Goal: Complete application form: Complete application form

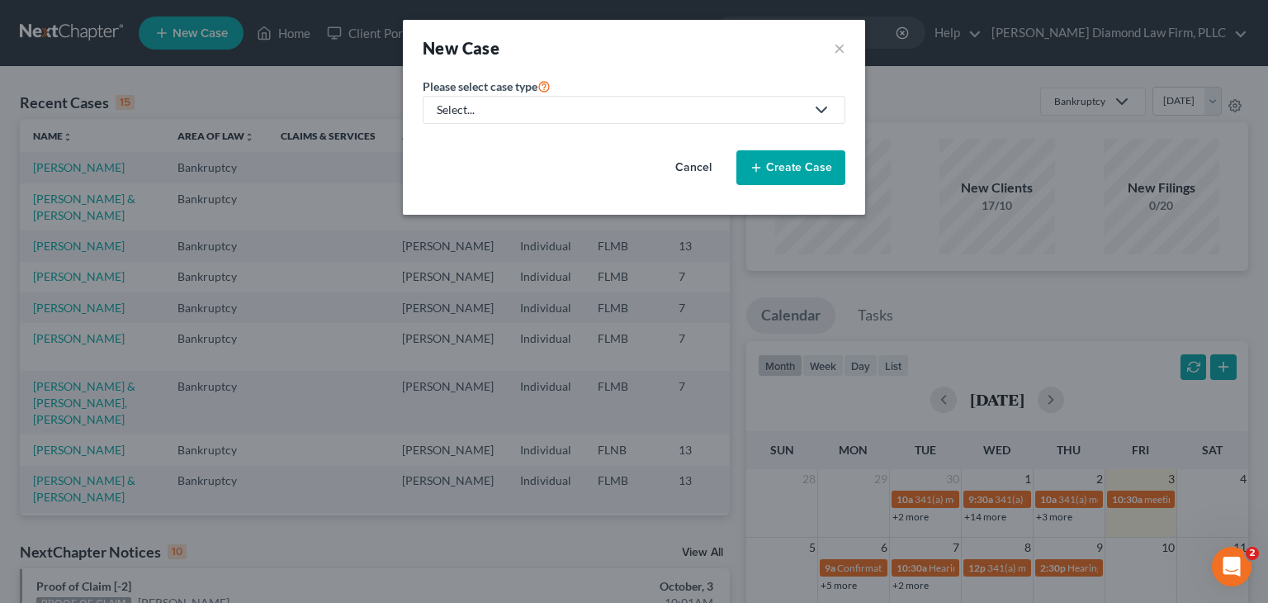
click at [554, 100] on link "Select..." at bounding box center [634, 110] width 423 height 28
click at [485, 143] on div "Bankruptcy" at bounding box center [472, 142] width 69 height 17
select select "15"
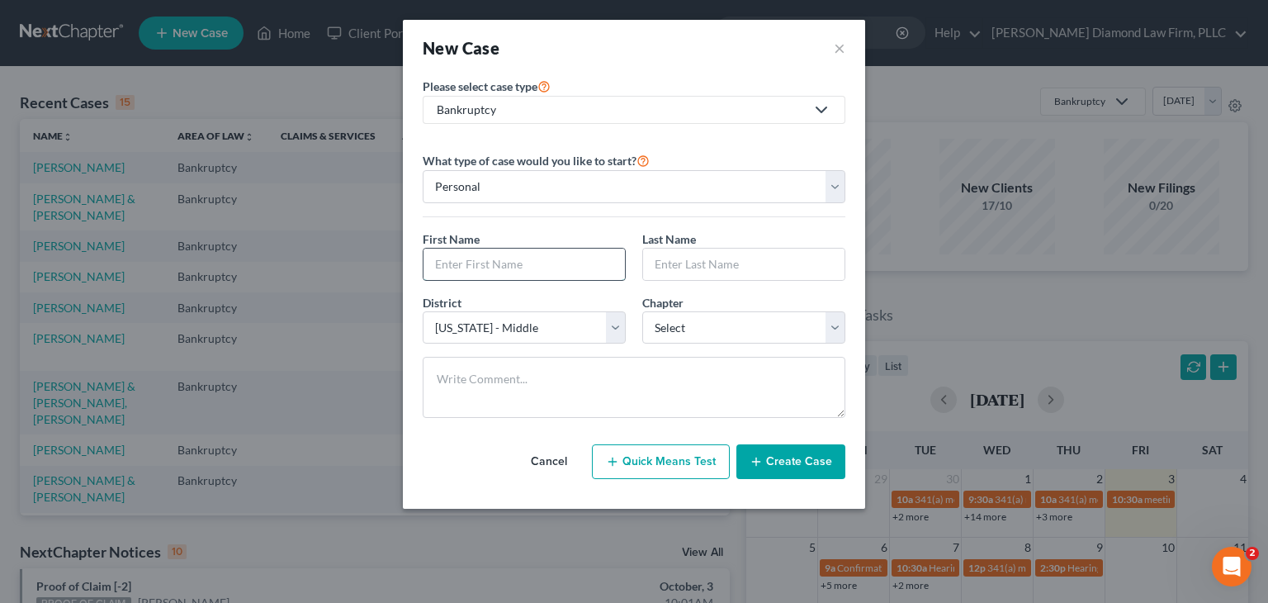
click at [485, 260] on input "text" at bounding box center [523, 263] width 201 height 31
type input "[PERSON_NAME]"
click at [667, 248] on input "text" at bounding box center [743, 263] width 201 height 31
type input "Ferry"
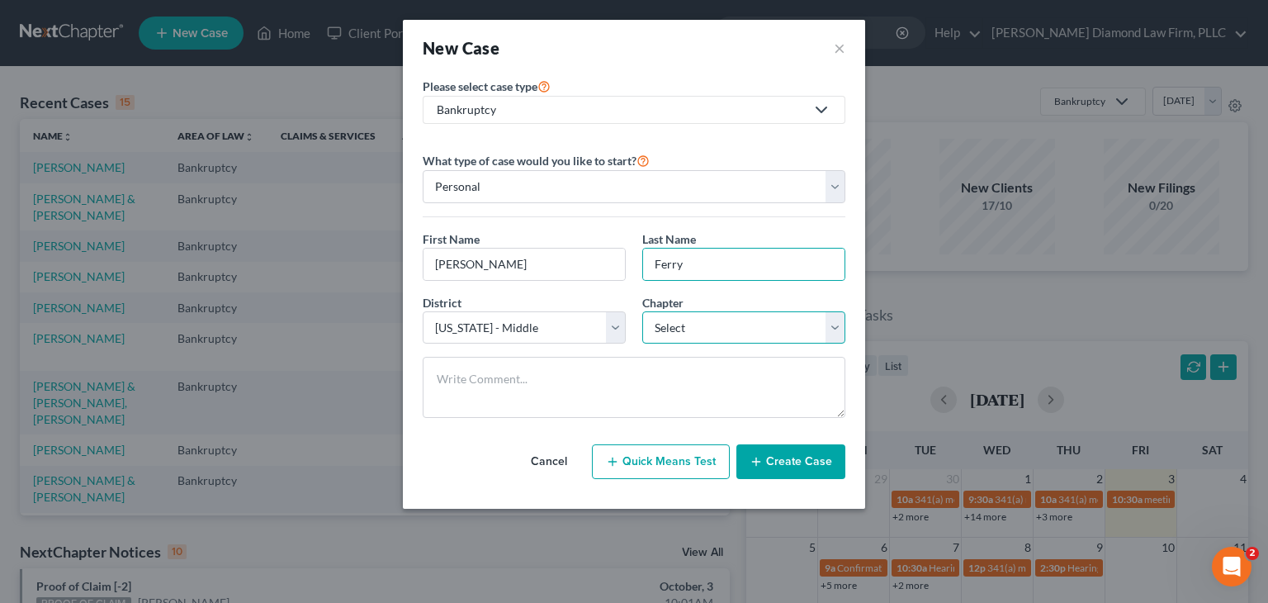
click at [667, 316] on select "Select 7 11 12 13" at bounding box center [743, 327] width 203 height 33
select select "0"
click at [642, 311] on select "Select 7 11 12 13" at bounding box center [743, 327] width 203 height 33
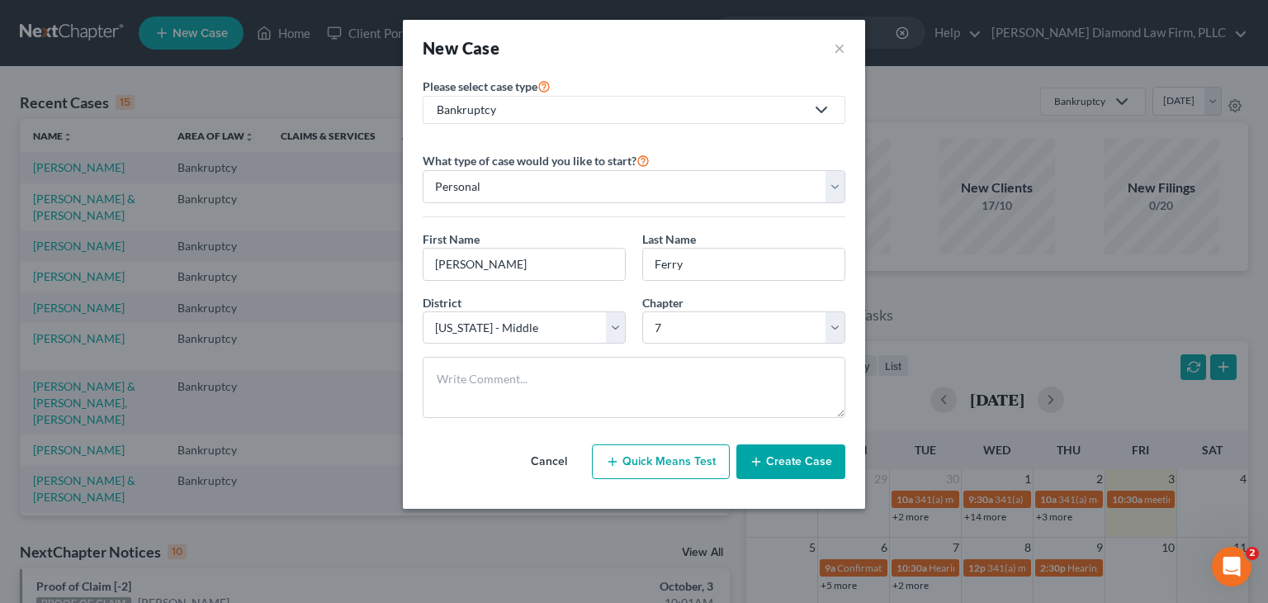
click at [779, 455] on button "Create Case" at bounding box center [790, 461] width 109 height 35
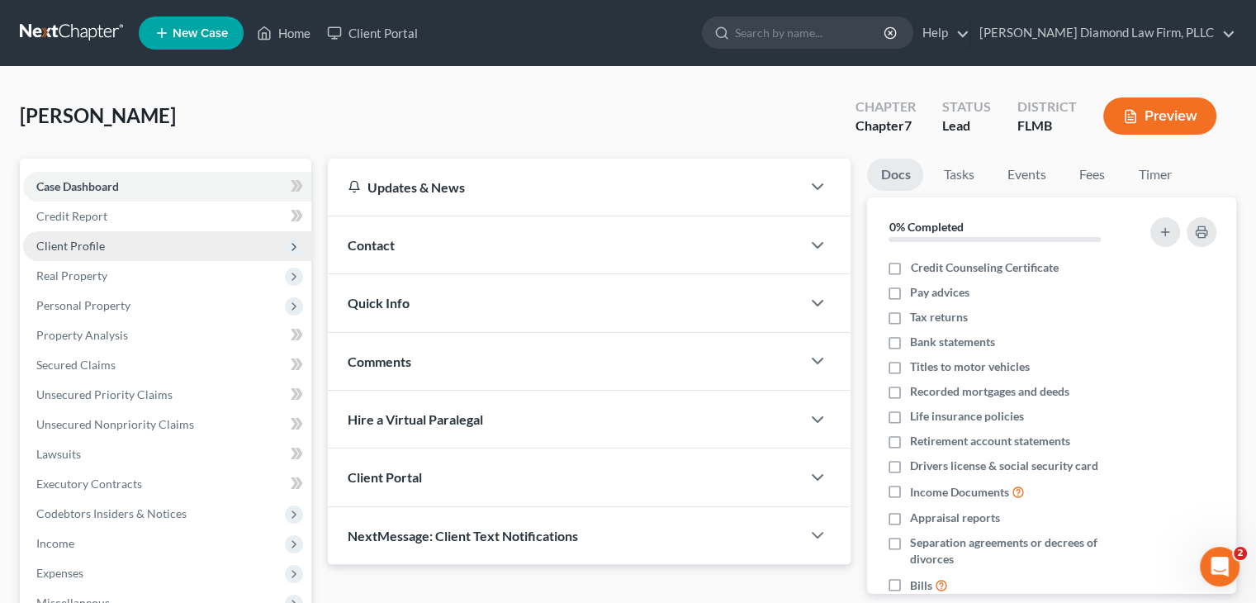
click at [98, 248] on span "Client Profile" at bounding box center [70, 246] width 69 height 14
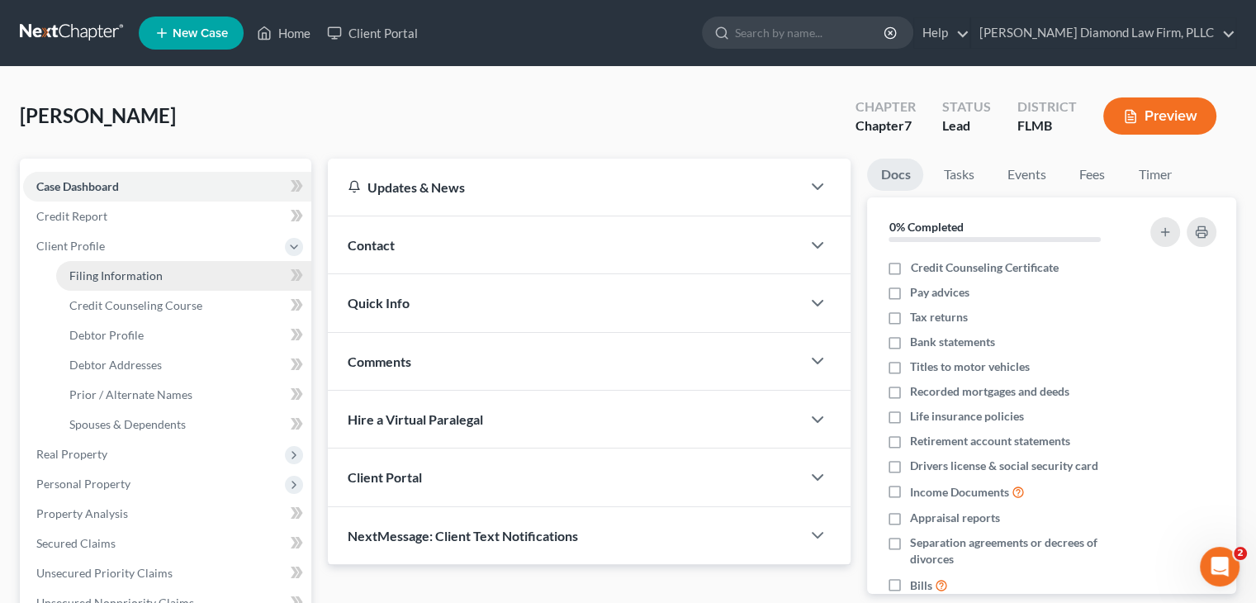
click at [98, 271] on span "Filing Information" at bounding box center [115, 275] width 93 height 14
select select "1"
select select "0"
select select "15"
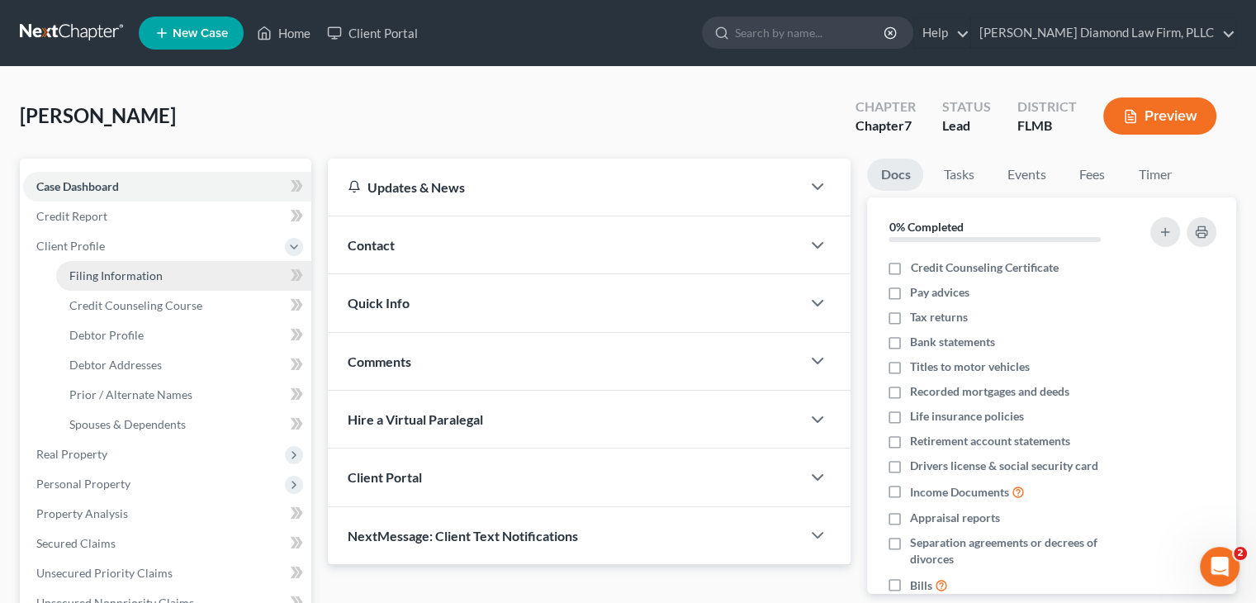
select select "9"
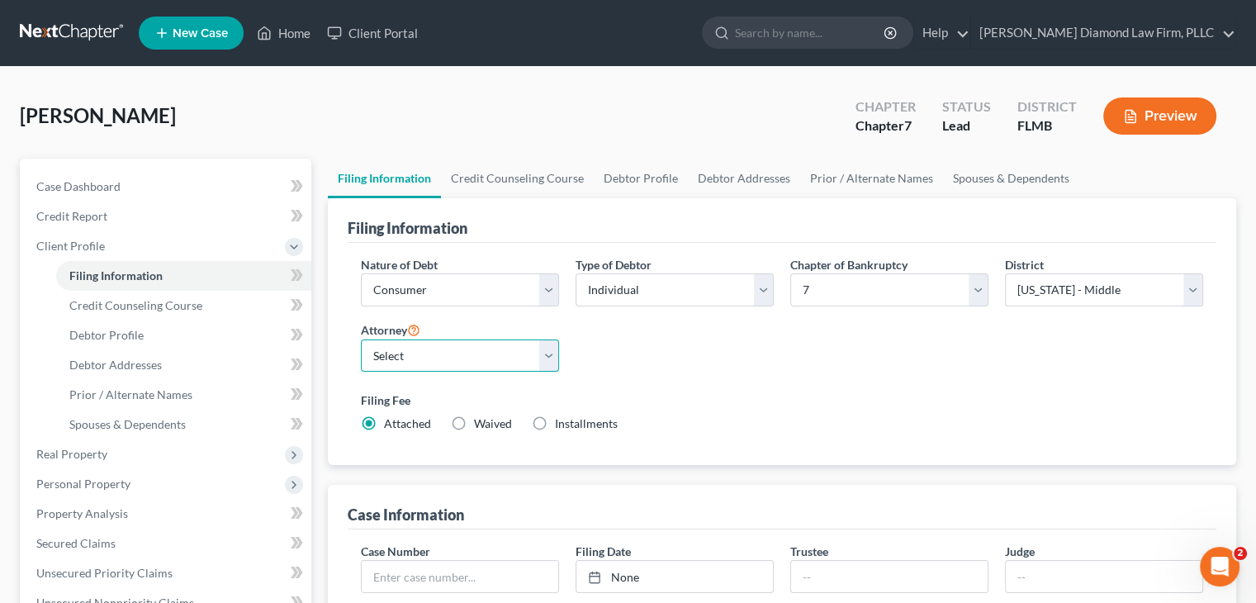
click at [453, 359] on select "Select [PERSON_NAME] - FLMB [PERSON_NAME] - FLSB [PERSON_NAME] - FLNB" at bounding box center [460, 355] width 198 height 33
select select "0"
click at [361, 339] on select "Select [PERSON_NAME] - FLMB [PERSON_NAME] - FLSB [PERSON_NAME] - FLNB" at bounding box center [460, 355] width 198 height 33
click at [632, 176] on link "Debtor Profile" at bounding box center [641, 179] width 94 height 40
select select "0"
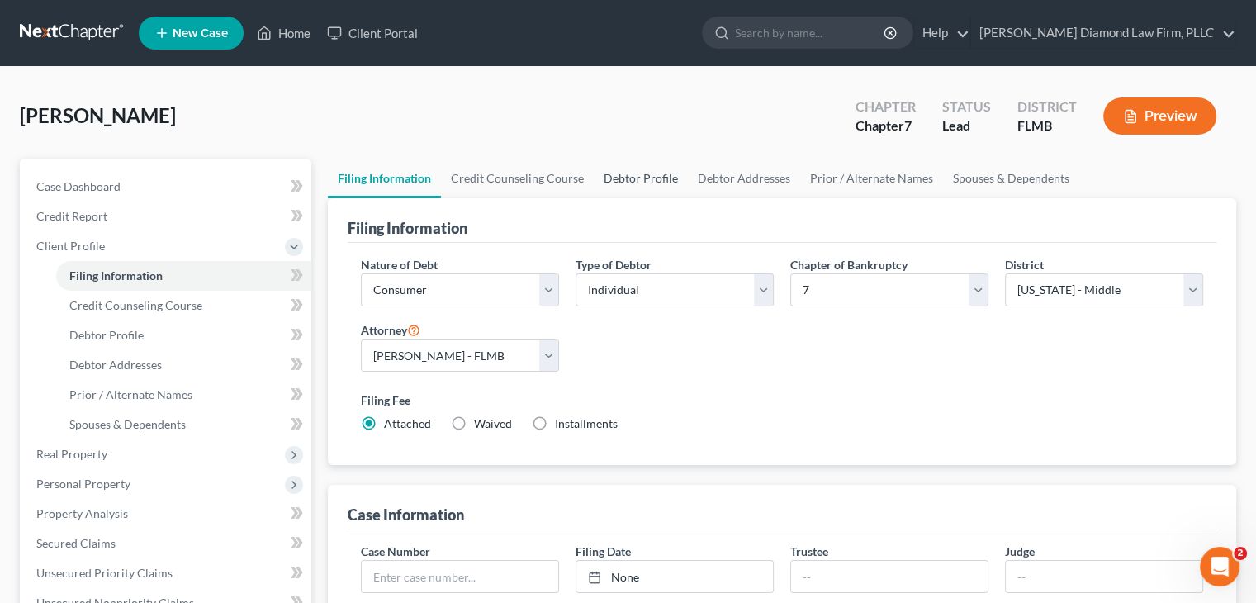
select select "0"
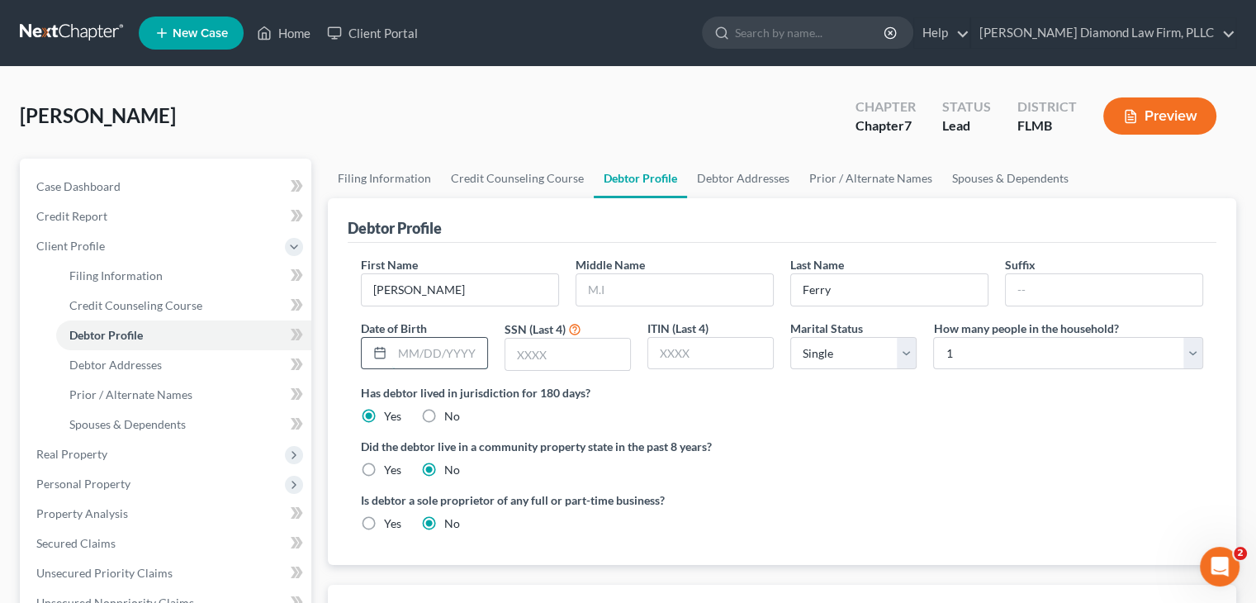
click at [465, 348] on input "text" at bounding box center [439, 353] width 94 height 31
type input "[DATE]"
click at [518, 353] on input "text" at bounding box center [567, 353] width 125 height 31
type input "1825"
click at [719, 175] on link "Debtor Addresses" at bounding box center [743, 179] width 112 height 40
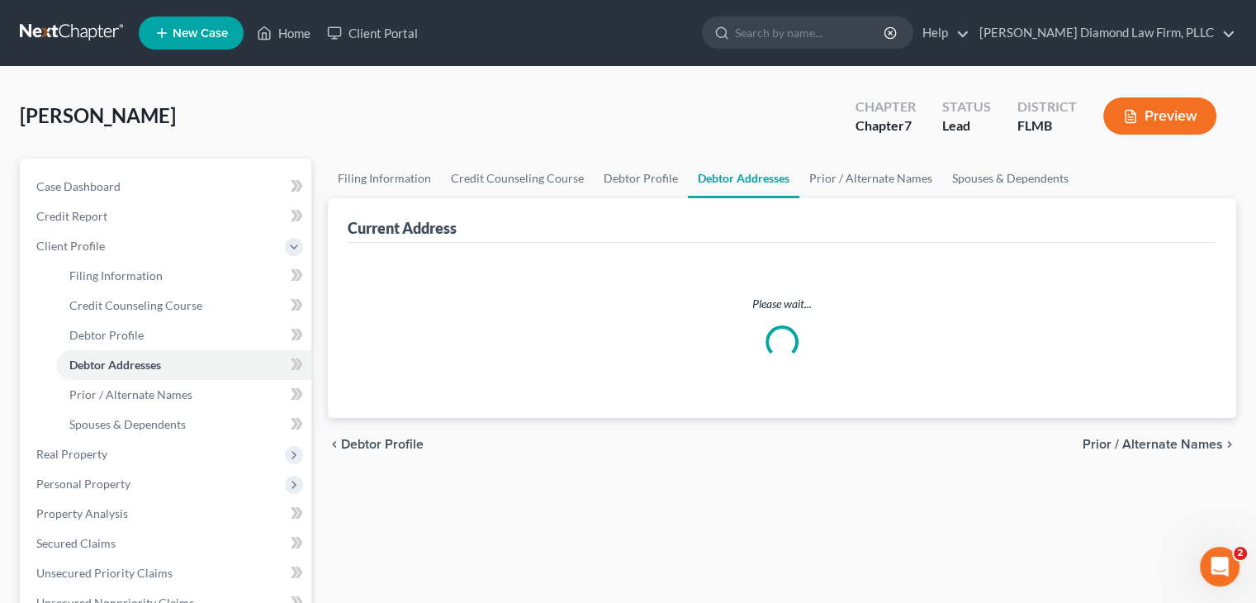
select select "0"
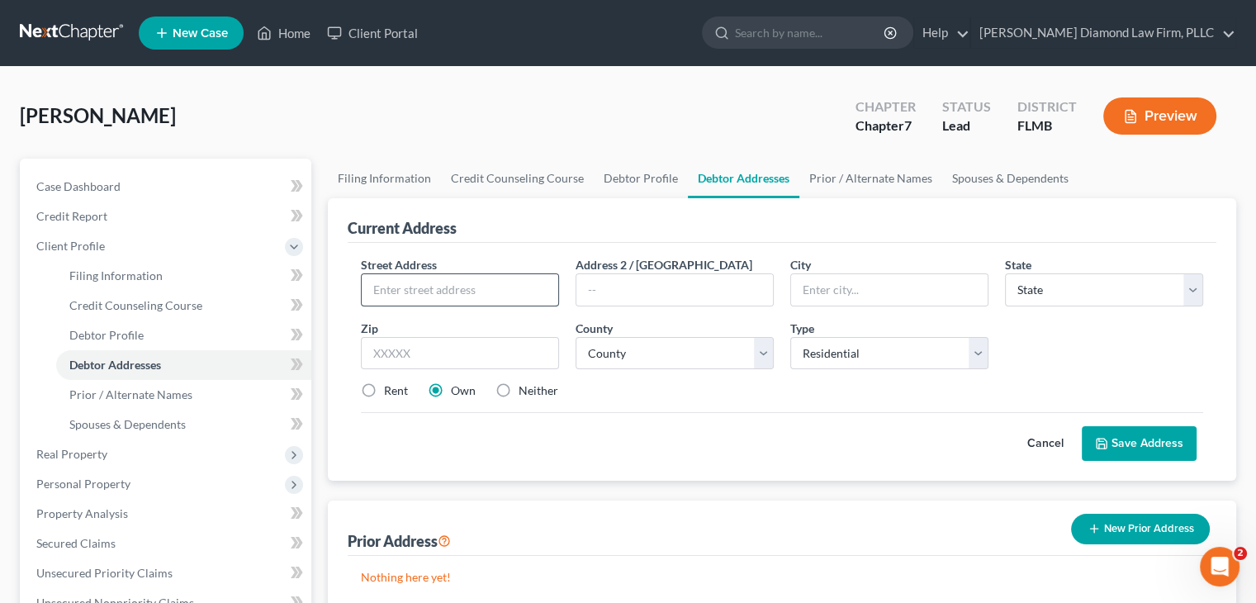
click at [426, 291] on input "text" at bounding box center [460, 289] width 196 height 31
type input "[STREET_ADDRESS]"
click at [829, 295] on input "text" at bounding box center [889, 289] width 196 height 31
type input "[GEOGRAPHIC_DATA]"
click at [1034, 280] on select "State [US_STATE] AK AR AZ CA CO CT DE DC [GEOGRAPHIC_DATA] [GEOGRAPHIC_DATA] GU…" at bounding box center [1104, 289] width 198 height 33
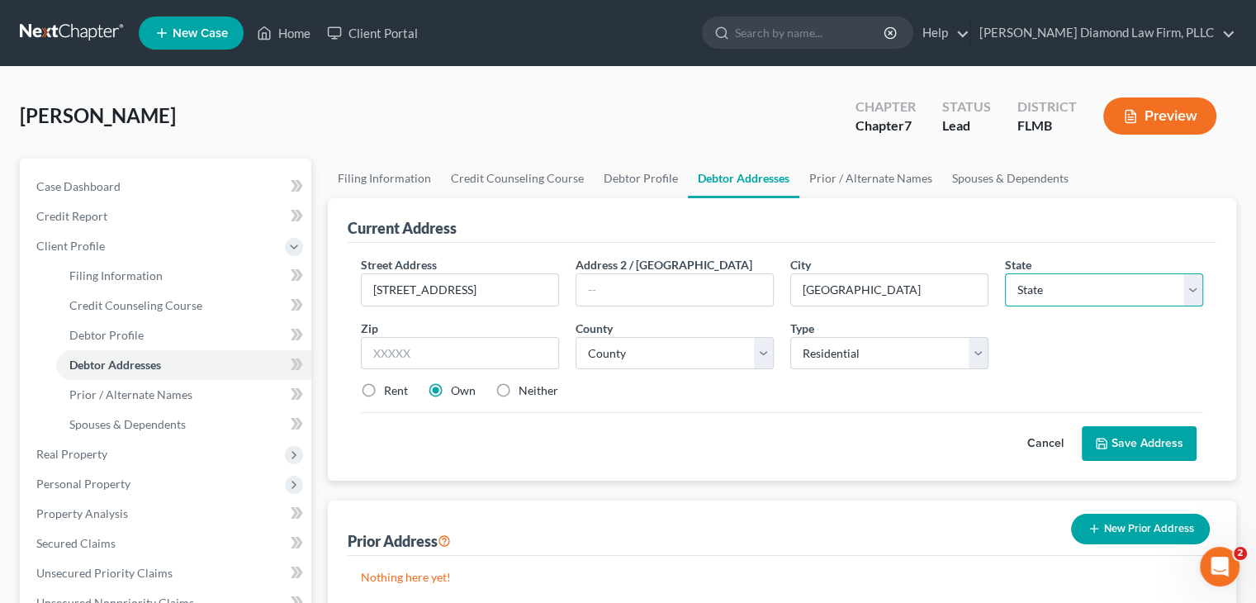
select select "9"
click at [1005, 273] on select "State [US_STATE] AK AR AZ CA CO CT DE DC [GEOGRAPHIC_DATA] [GEOGRAPHIC_DATA] GU…" at bounding box center [1104, 289] width 198 height 33
click at [406, 348] on input "text" at bounding box center [460, 353] width 198 height 33
type input "34601"
click at [637, 353] on select "County [GEOGRAPHIC_DATA] [GEOGRAPHIC_DATA] [GEOGRAPHIC_DATA] [GEOGRAPHIC_DATA] …" at bounding box center [674, 353] width 198 height 33
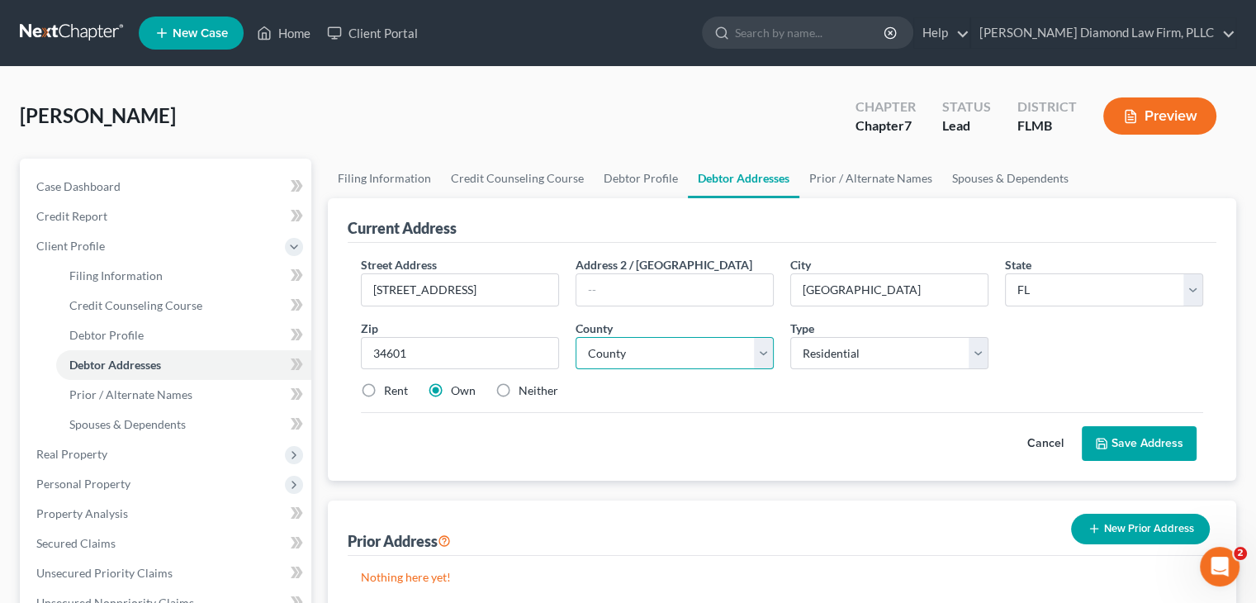
select select "25"
click at [575, 337] on select "County [GEOGRAPHIC_DATA] [GEOGRAPHIC_DATA] [GEOGRAPHIC_DATA] [GEOGRAPHIC_DATA] …" at bounding box center [674, 353] width 198 height 33
click at [1130, 433] on button "Save Address" at bounding box center [1138, 443] width 115 height 35
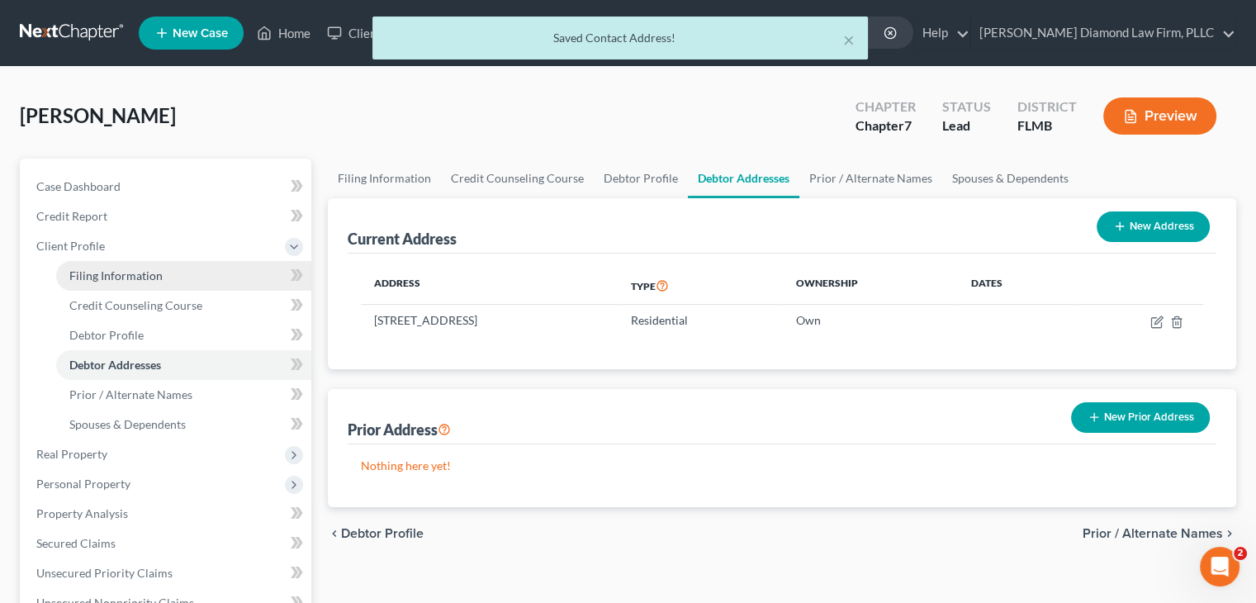
click at [116, 272] on span "Filing Information" at bounding box center [115, 275] width 93 height 14
select select "1"
select select "0"
select select "15"
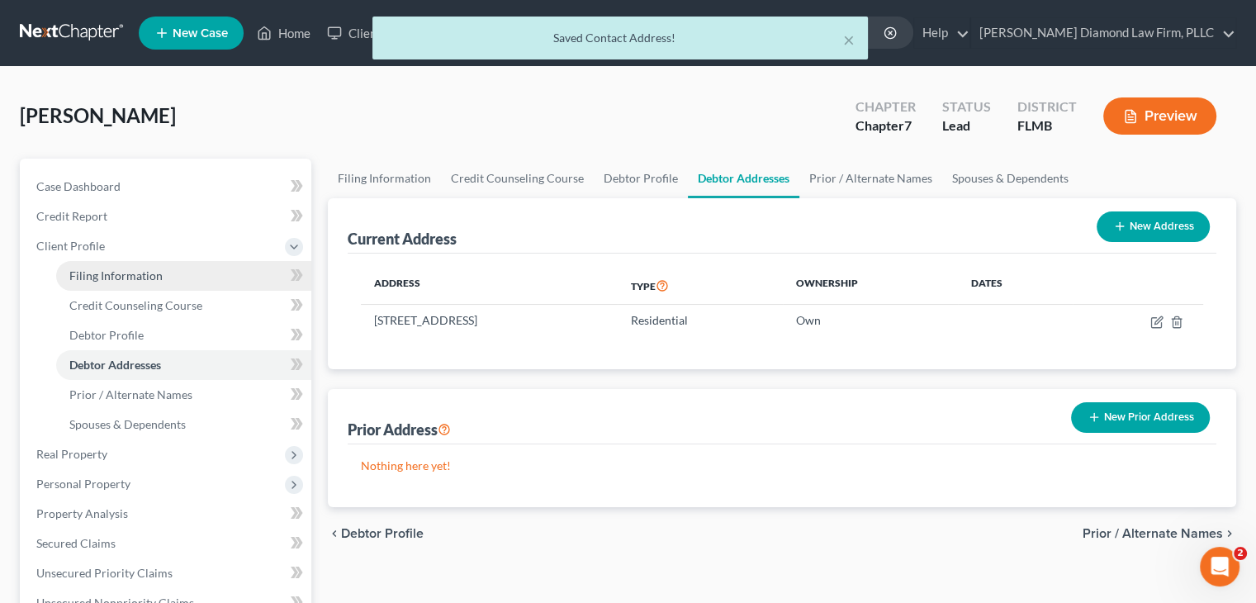
select select "0"
select select "9"
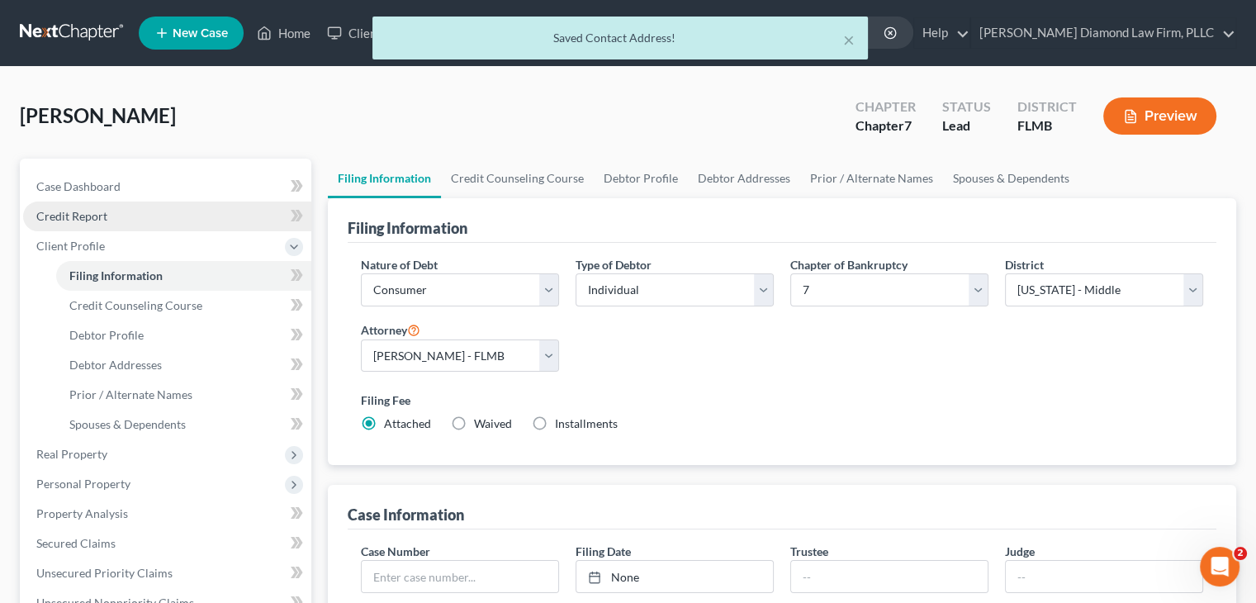
click at [119, 211] on link "Credit Report" at bounding box center [167, 216] width 288 height 30
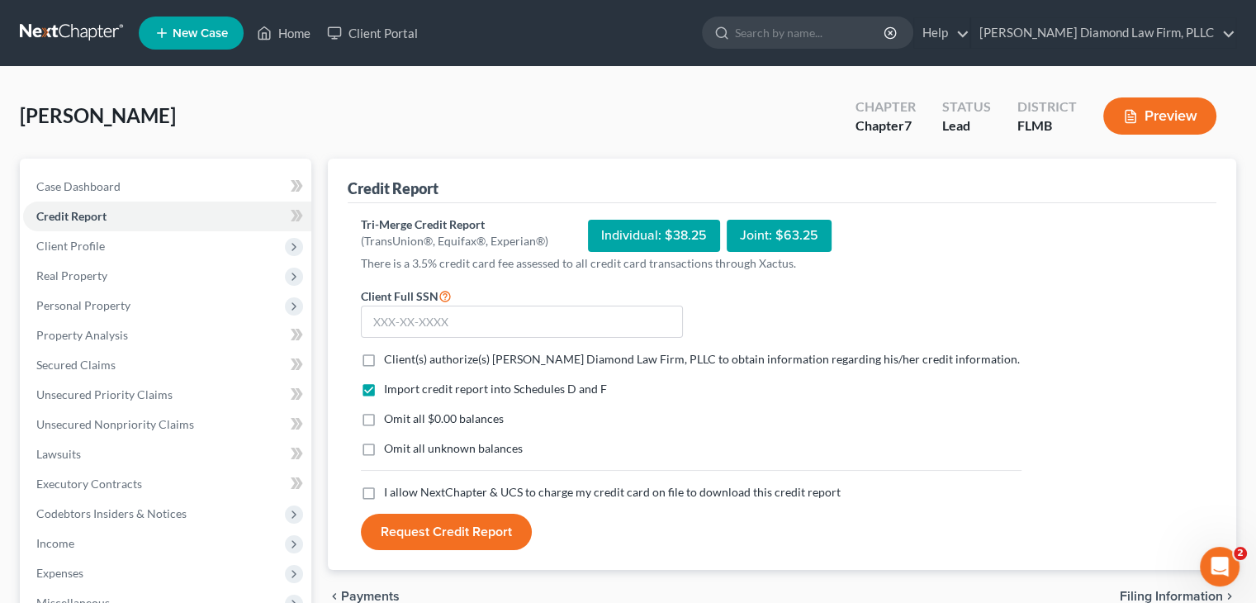
click at [384, 356] on label "Client(s) authorize(s) [PERSON_NAME] Diamond Law Firm, PLLC to obtain informati…" at bounding box center [702, 359] width 636 height 17
click at [390, 356] on input "Client(s) authorize(s) [PERSON_NAME] Diamond Law Firm, PLLC to obtain informati…" at bounding box center [395, 356] width 11 height 11
checkbox input "true"
click at [384, 495] on label "I allow NextChapter & UCS to charge my credit card on file to download this cre…" at bounding box center [612, 492] width 457 height 17
click at [390, 494] on input "I allow NextChapter & UCS to charge my credit card on file to download this cre…" at bounding box center [395, 489] width 11 height 11
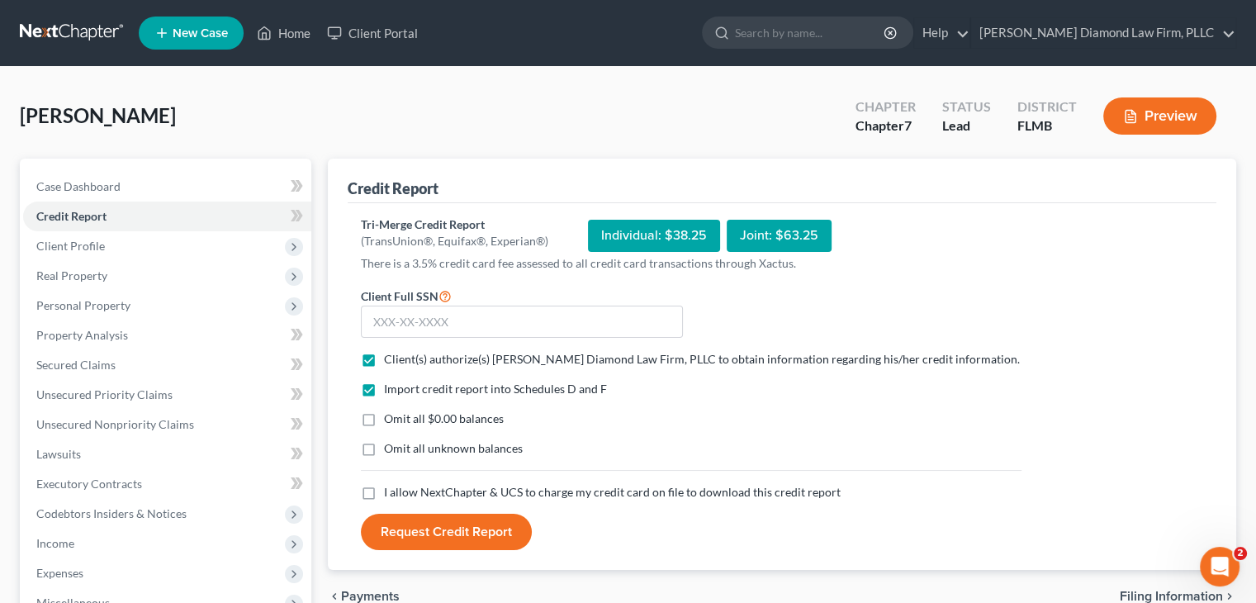
checkbox input "true"
click at [414, 324] on input "text" at bounding box center [522, 321] width 322 height 33
type input "432-19-1825"
click at [442, 536] on button "Request Credit Report" at bounding box center [446, 531] width 171 height 36
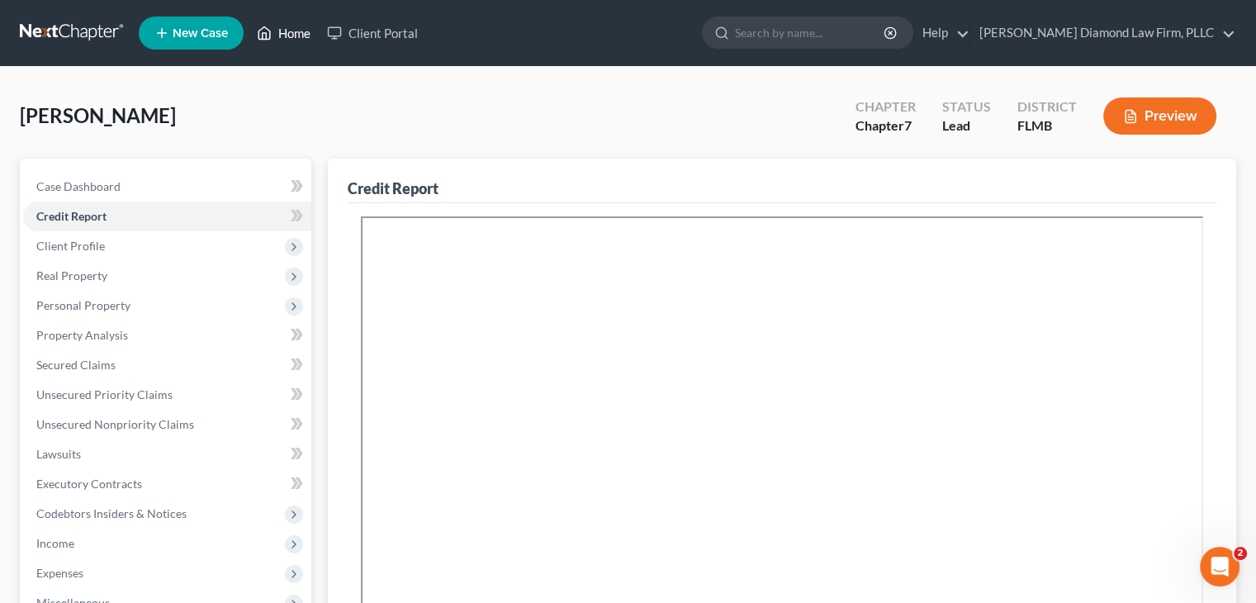
click at [286, 33] on link "Home" at bounding box center [283, 33] width 70 height 30
